Goal: Transaction & Acquisition: Purchase product/service

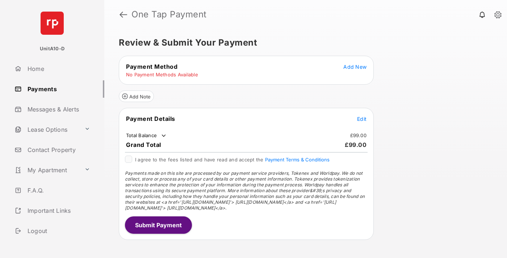
click at [355, 67] on span "Add New" at bounding box center [354, 67] width 23 height 6
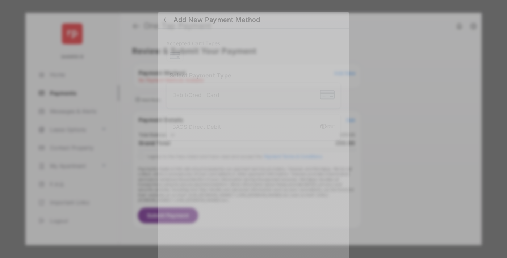
click at [252, 127] on div "BACS Direct Debit" at bounding box center [253, 128] width 162 height 14
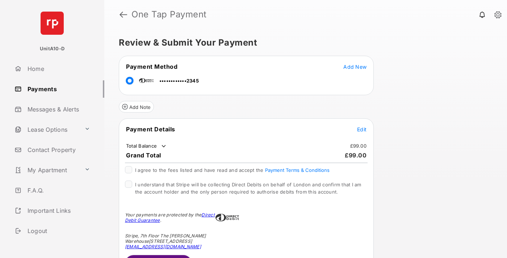
click at [362, 129] on span "Edit" at bounding box center [361, 129] width 9 height 6
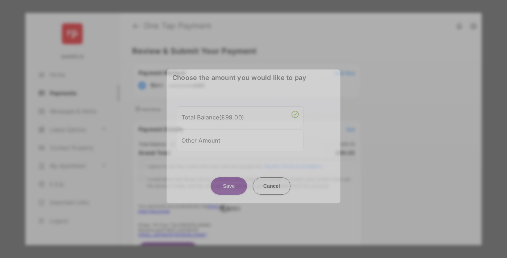
click at [240, 139] on div "Other Amount" at bounding box center [239, 140] width 117 height 12
type input "**"
click at [229, 191] on button "Save" at bounding box center [229, 185] width 36 height 17
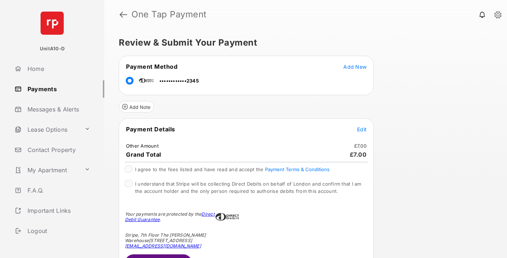
click at [362, 129] on span "Edit" at bounding box center [361, 129] width 9 height 6
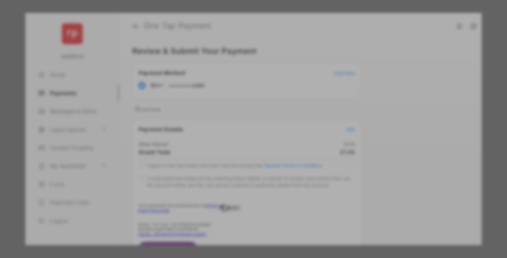
click at [229, 201] on button "Save" at bounding box center [229, 202] width 36 height 17
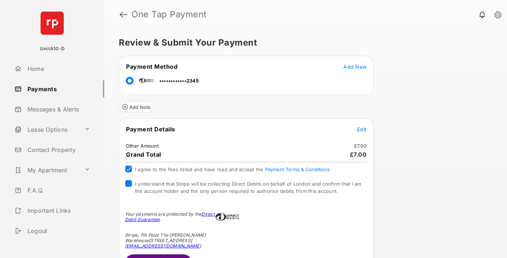
click at [158, 256] on button "Submit Payment" at bounding box center [158, 263] width 67 height 17
